Goal: Transaction & Acquisition: Purchase product/service

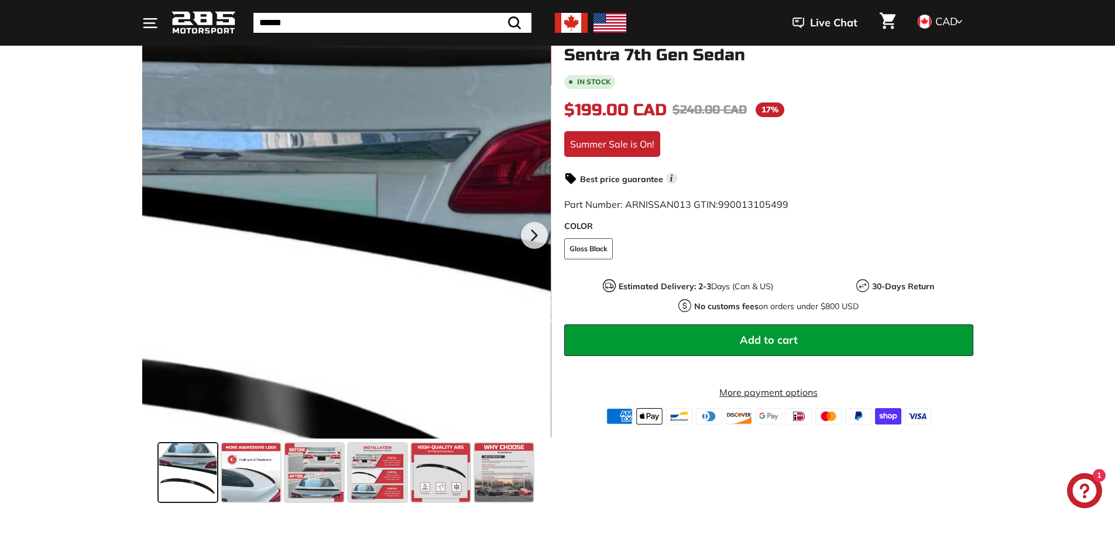
scroll to position [176, 0]
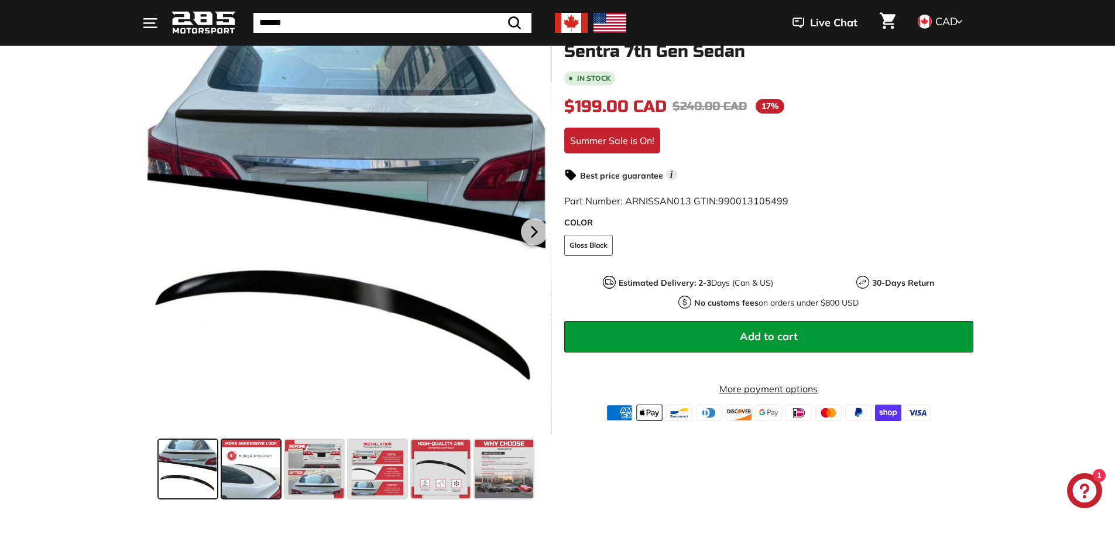
click at [260, 477] on span at bounding box center [251, 469] width 59 height 59
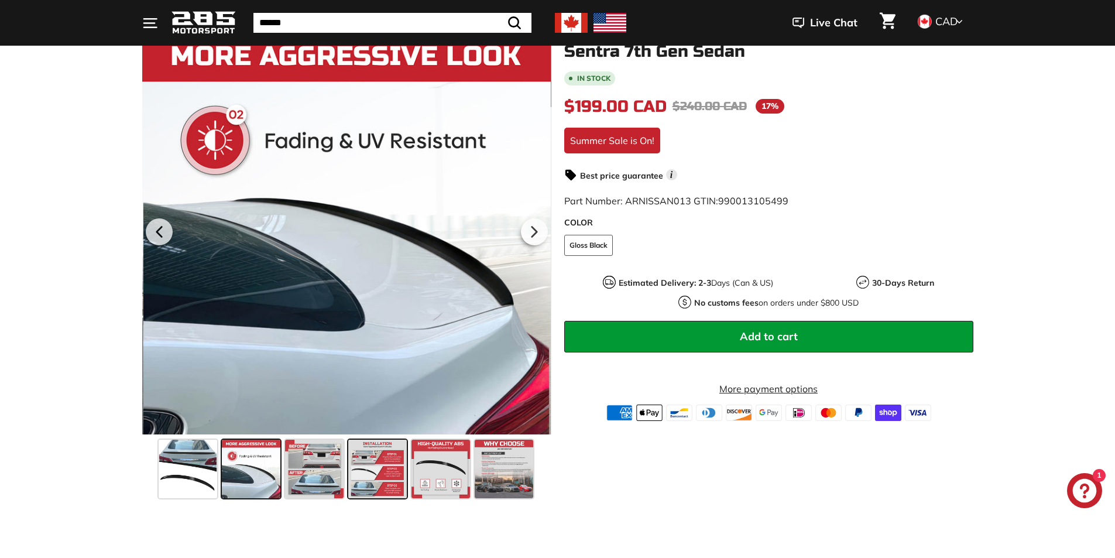
click at [388, 468] on span at bounding box center [377, 469] width 59 height 59
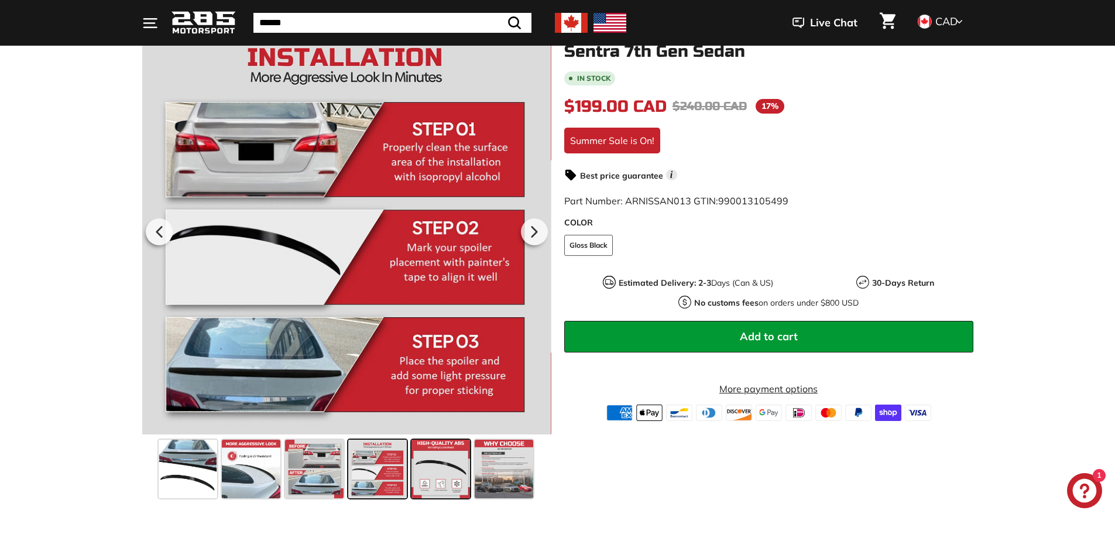
click at [471, 468] on div at bounding box center [440, 468] width 63 height 63
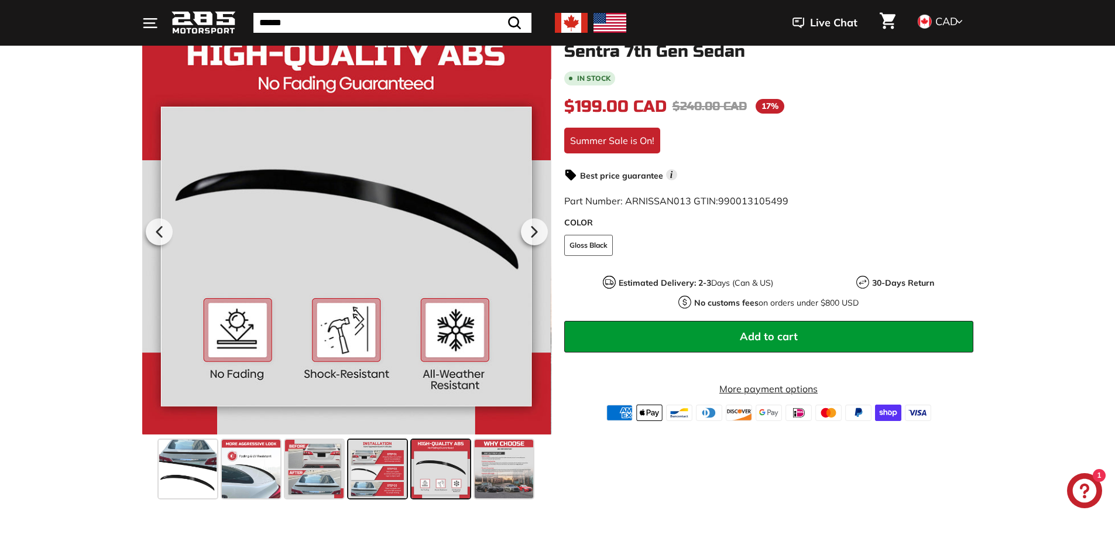
click at [369, 475] on span at bounding box center [377, 469] width 59 height 59
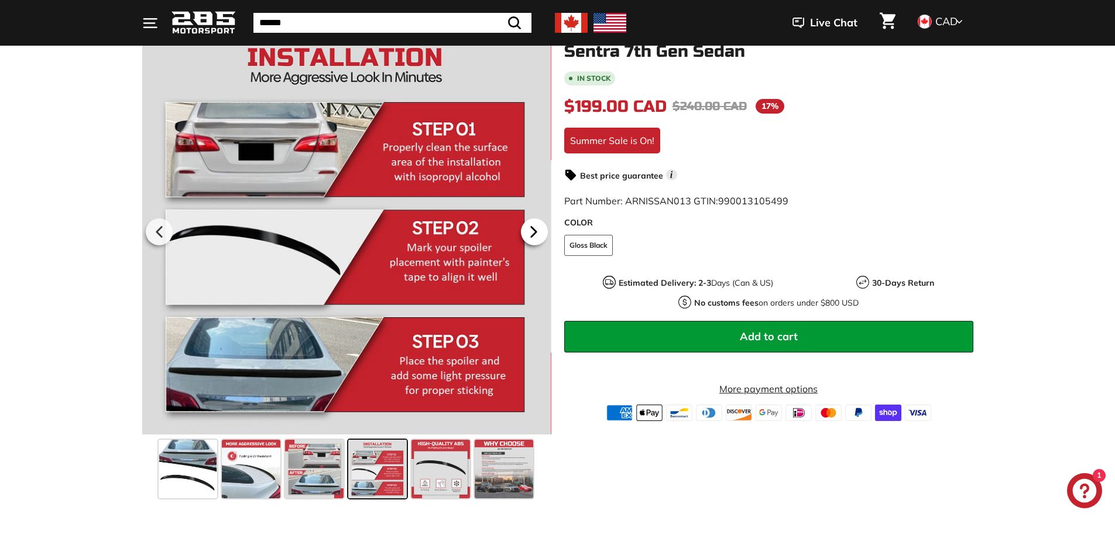
click at [536, 228] on icon at bounding box center [533, 231] width 27 height 27
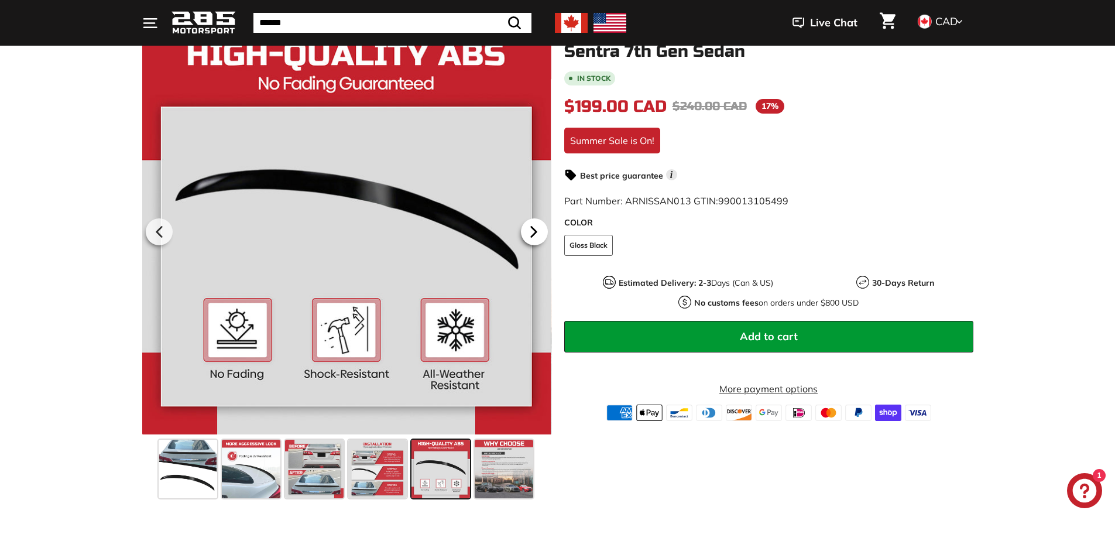
click at [534, 229] on icon at bounding box center [533, 231] width 27 height 27
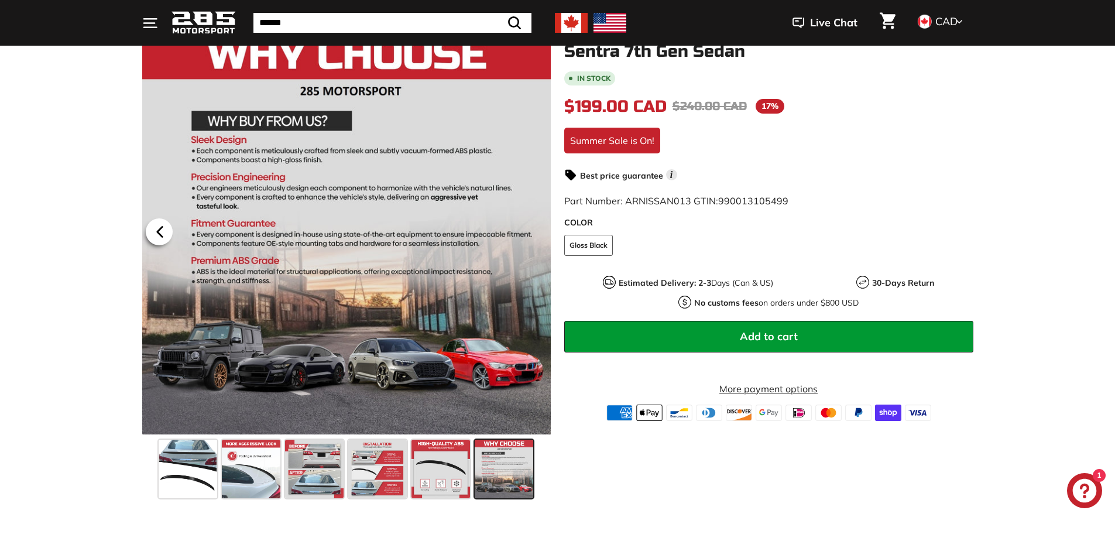
click at [158, 221] on icon at bounding box center [159, 231] width 27 height 27
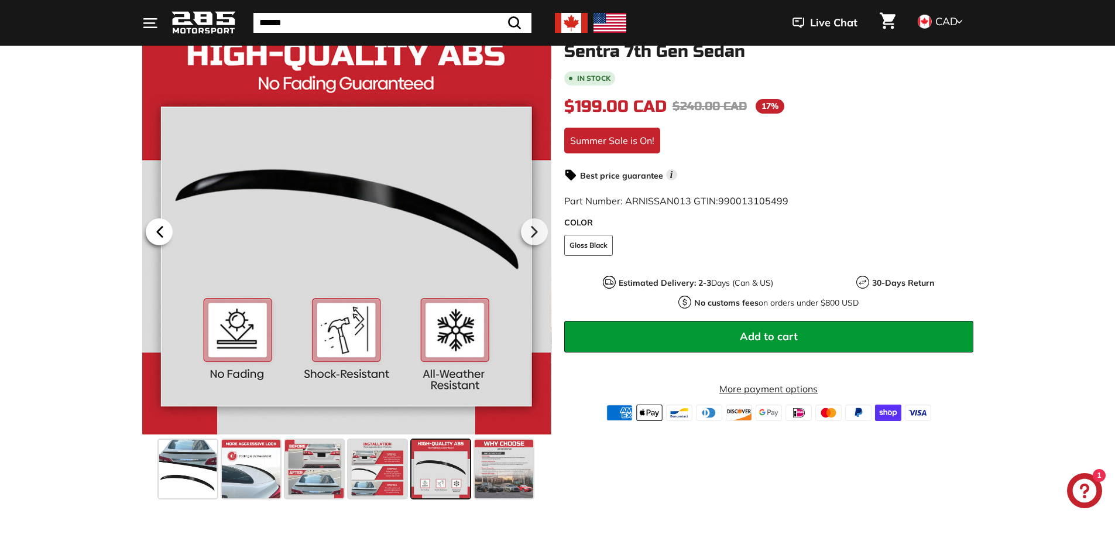
click at [158, 221] on icon at bounding box center [159, 231] width 27 height 27
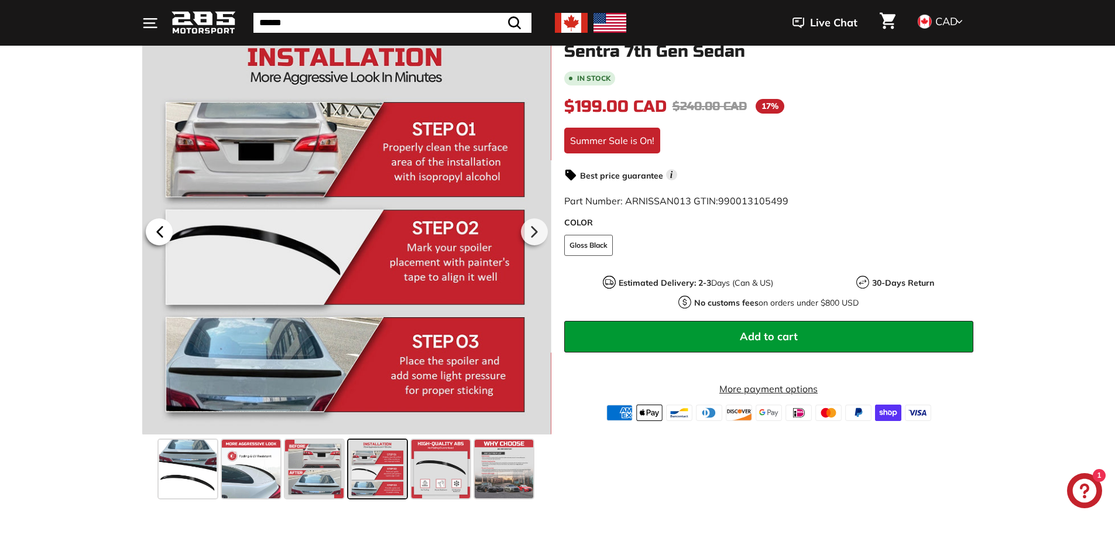
click at [158, 221] on icon at bounding box center [159, 231] width 27 height 27
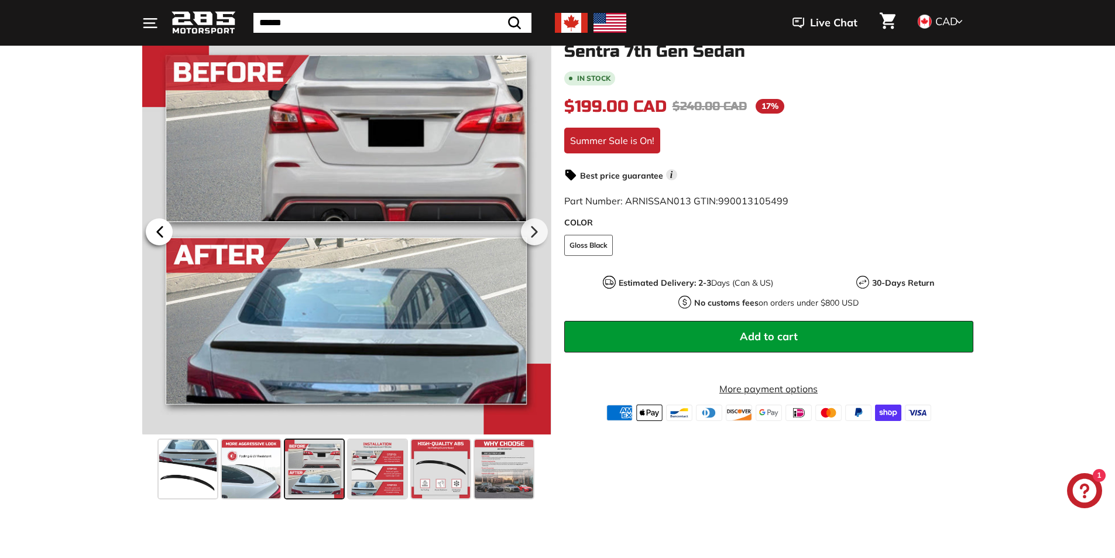
click at [158, 221] on icon at bounding box center [159, 231] width 27 height 27
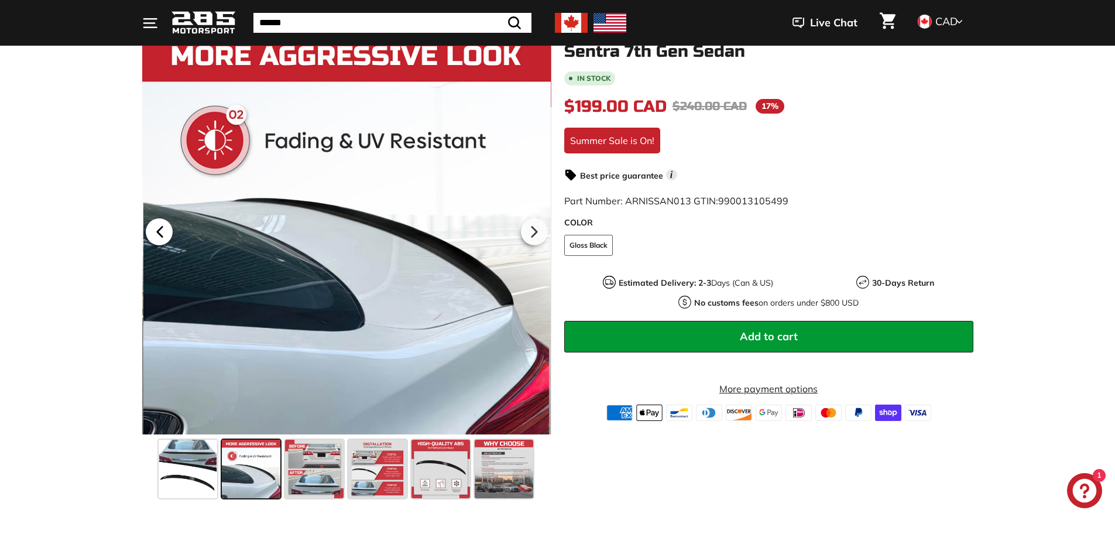
click at [158, 221] on icon at bounding box center [159, 231] width 27 height 27
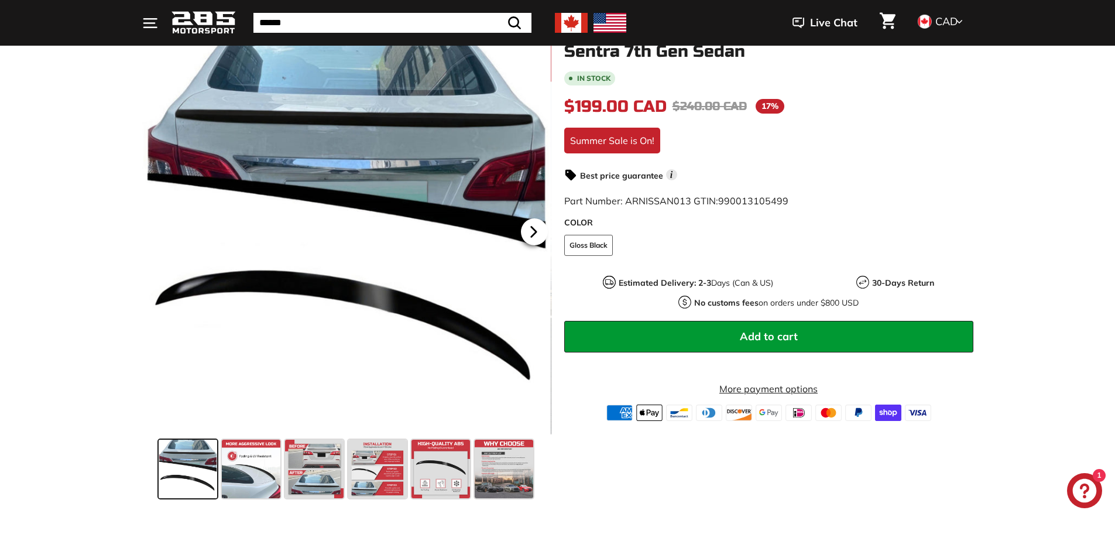
click at [537, 226] on icon at bounding box center [533, 231] width 27 height 27
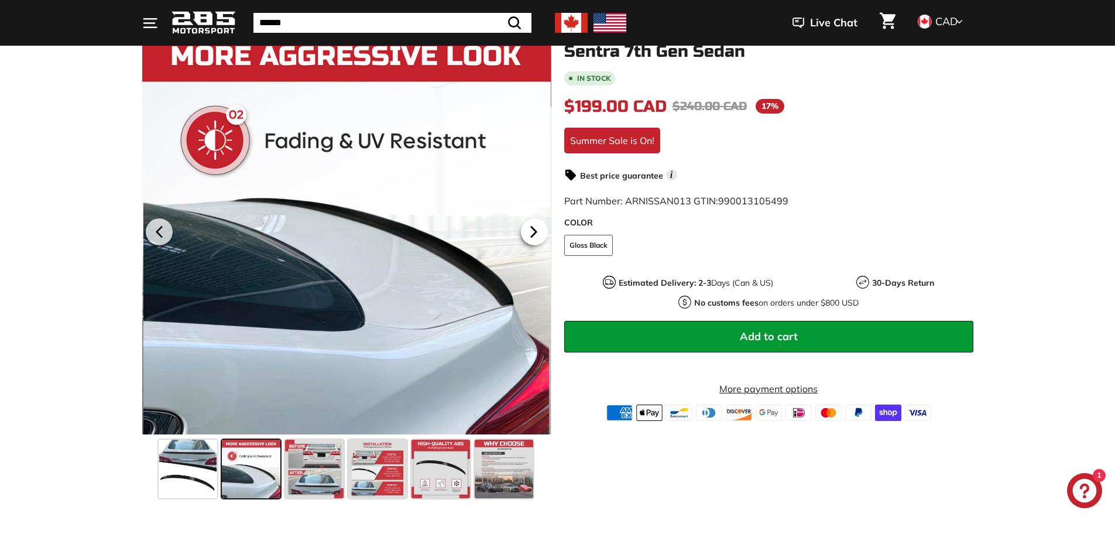
click at [536, 236] on icon at bounding box center [533, 231] width 27 height 27
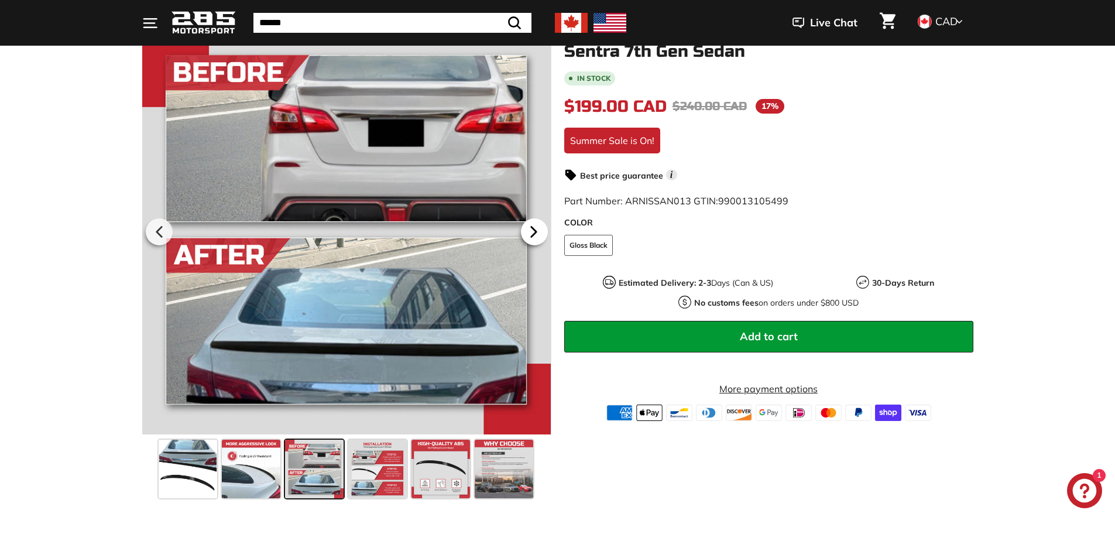
click at [535, 230] on icon at bounding box center [533, 232] width 5 height 10
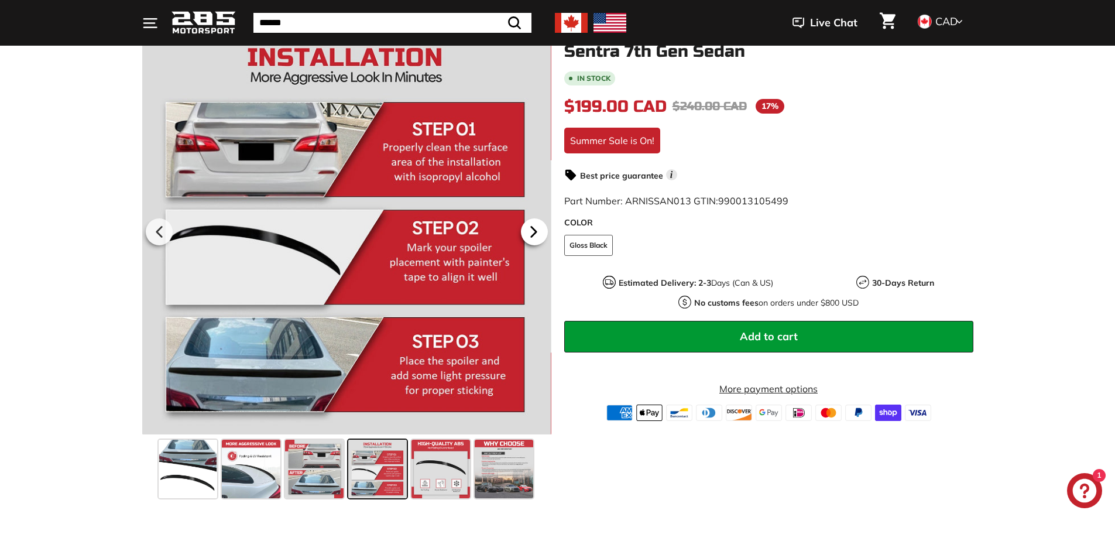
click at [535, 230] on icon at bounding box center [533, 232] width 5 height 10
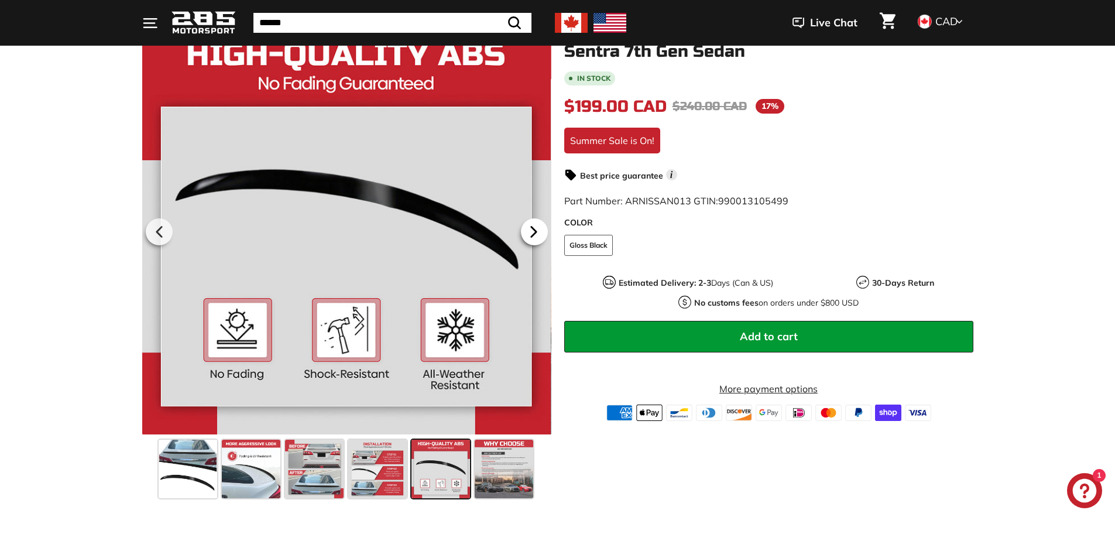
click at [535, 230] on icon at bounding box center [533, 232] width 5 height 10
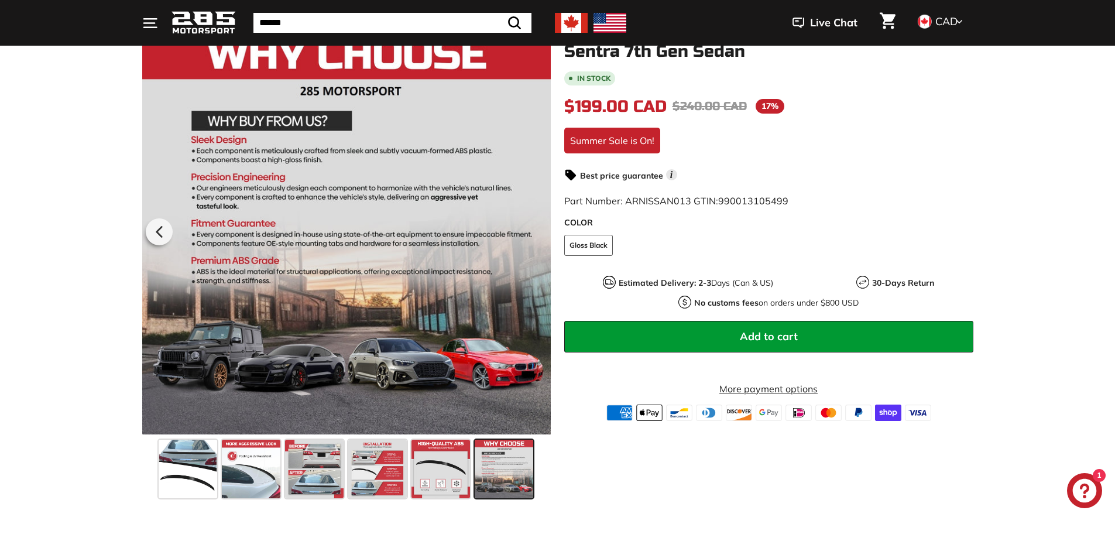
click at [535, 230] on div at bounding box center [346, 230] width 409 height 410
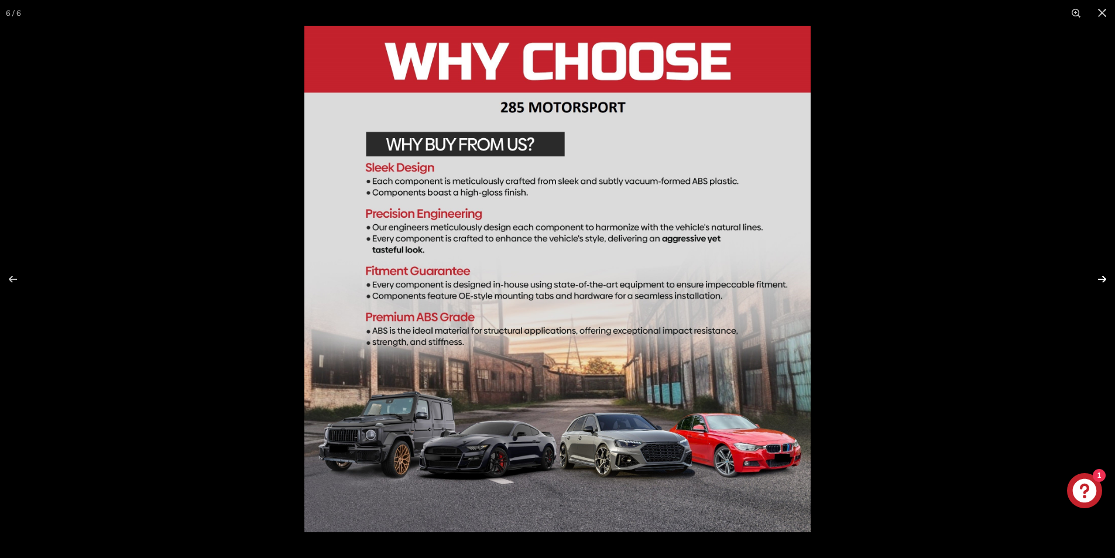
click at [1106, 275] on button at bounding box center [1094, 279] width 41 height 59
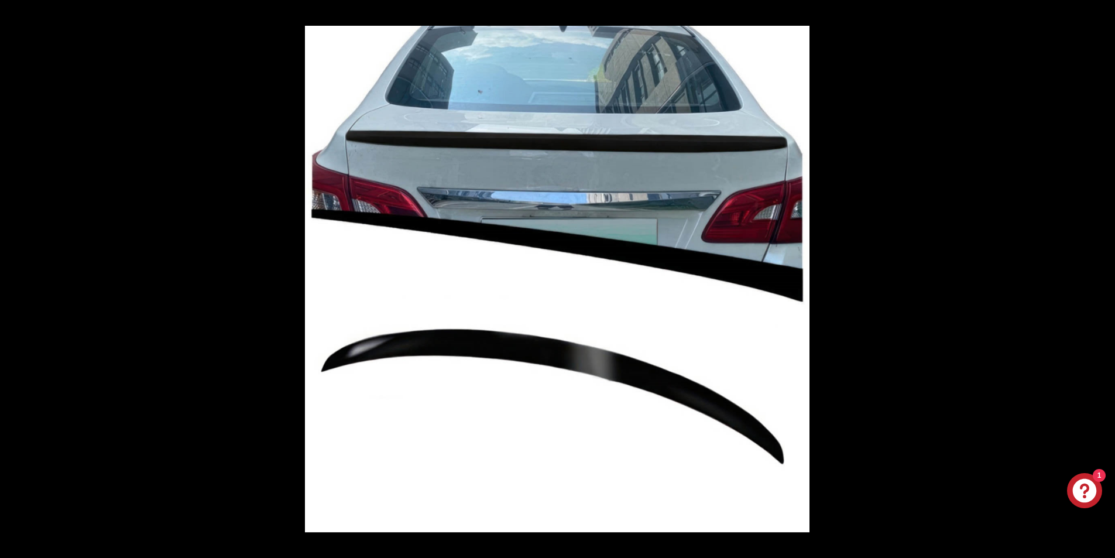
click at [1106, 275] on button at bounding box center [1094, 279] width 41 height 59
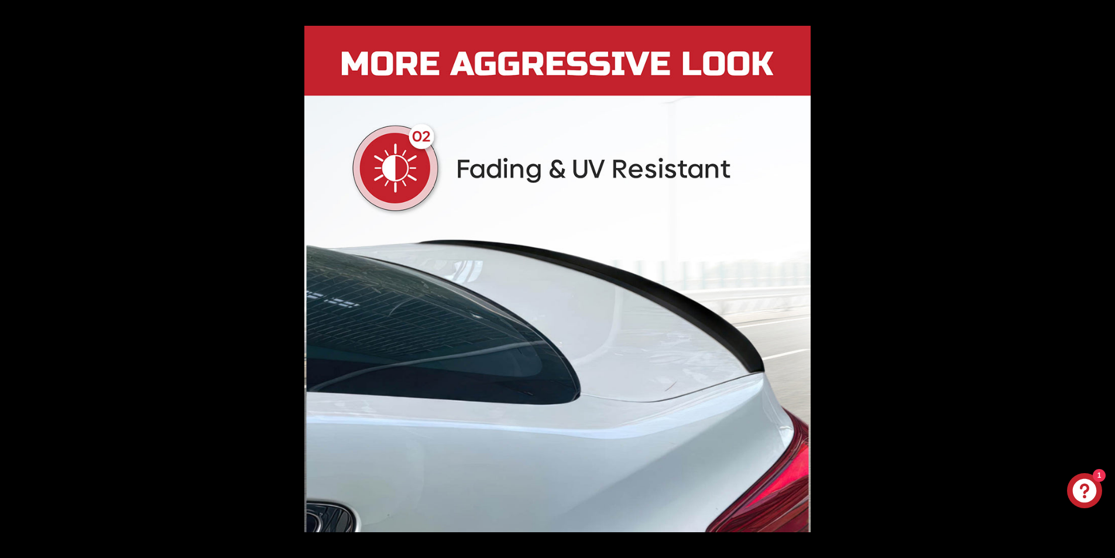
click at [1106, 275] on button at bounding box center [1094, 279] width 41 height 59
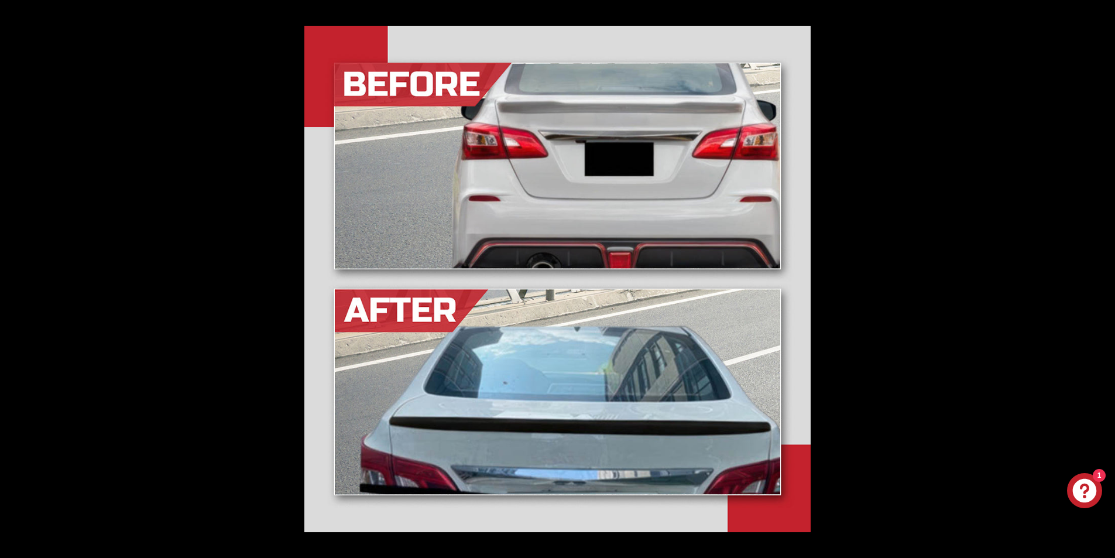
click at [1106, 275] on button at bounding box center [1094, 279] width 41 height 59
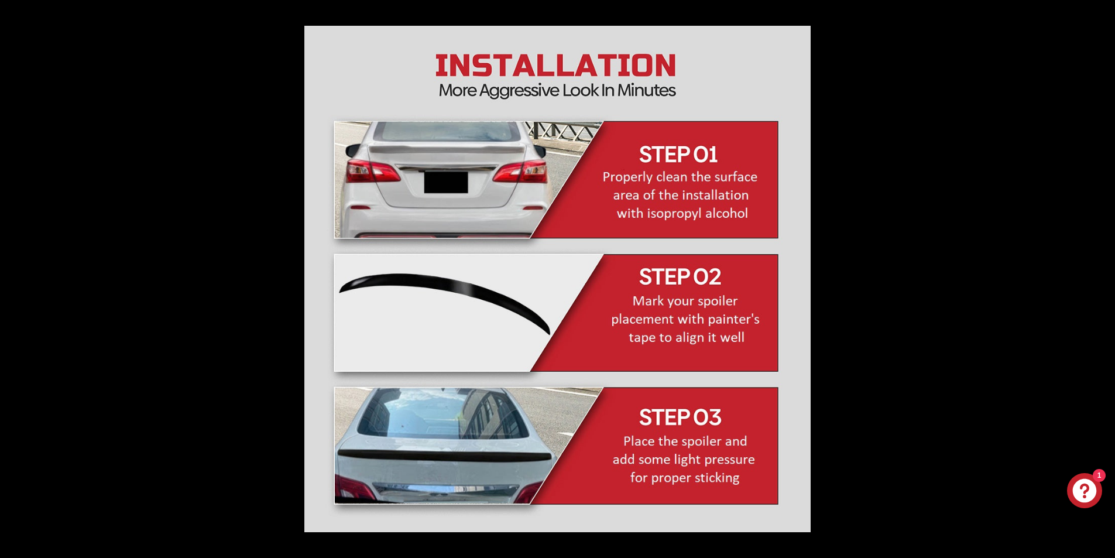
click at [1106, 275] on button at bounding box center [1094, 279] width 41 height 59
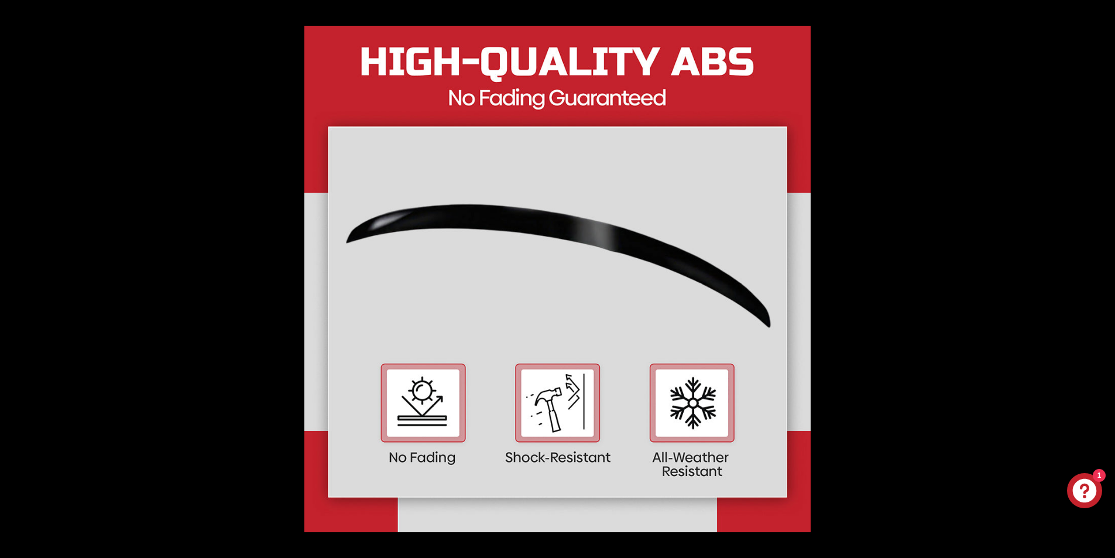
click at [1106, 275] on button at bounding box center [1094, 279] width 41 height 59
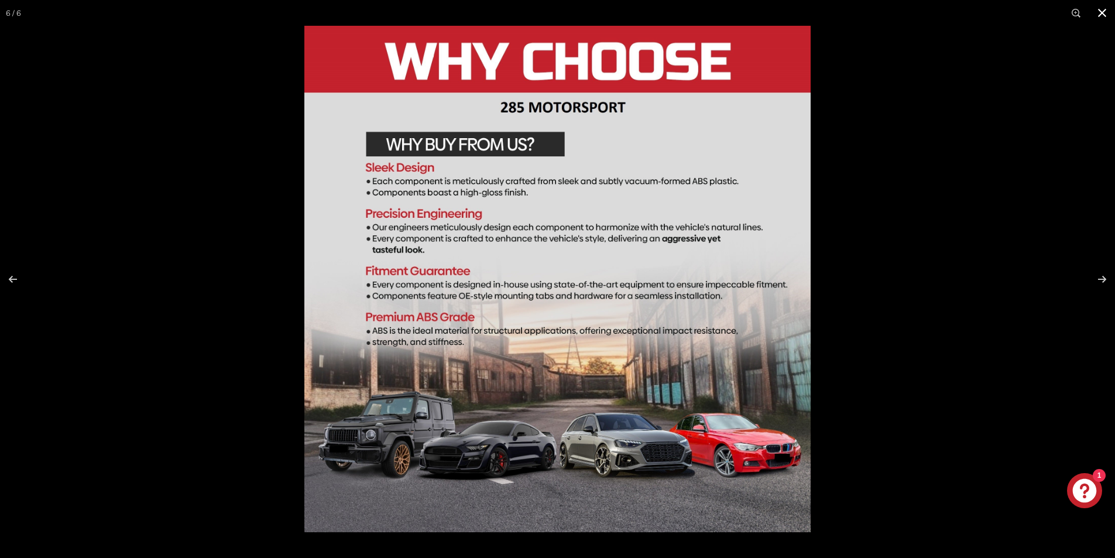
click at [1097, 13] on button at bounding box center [1103, 13] width 26 height 26
